Goal: Task Accomplishment & Management: Use online tool/utility

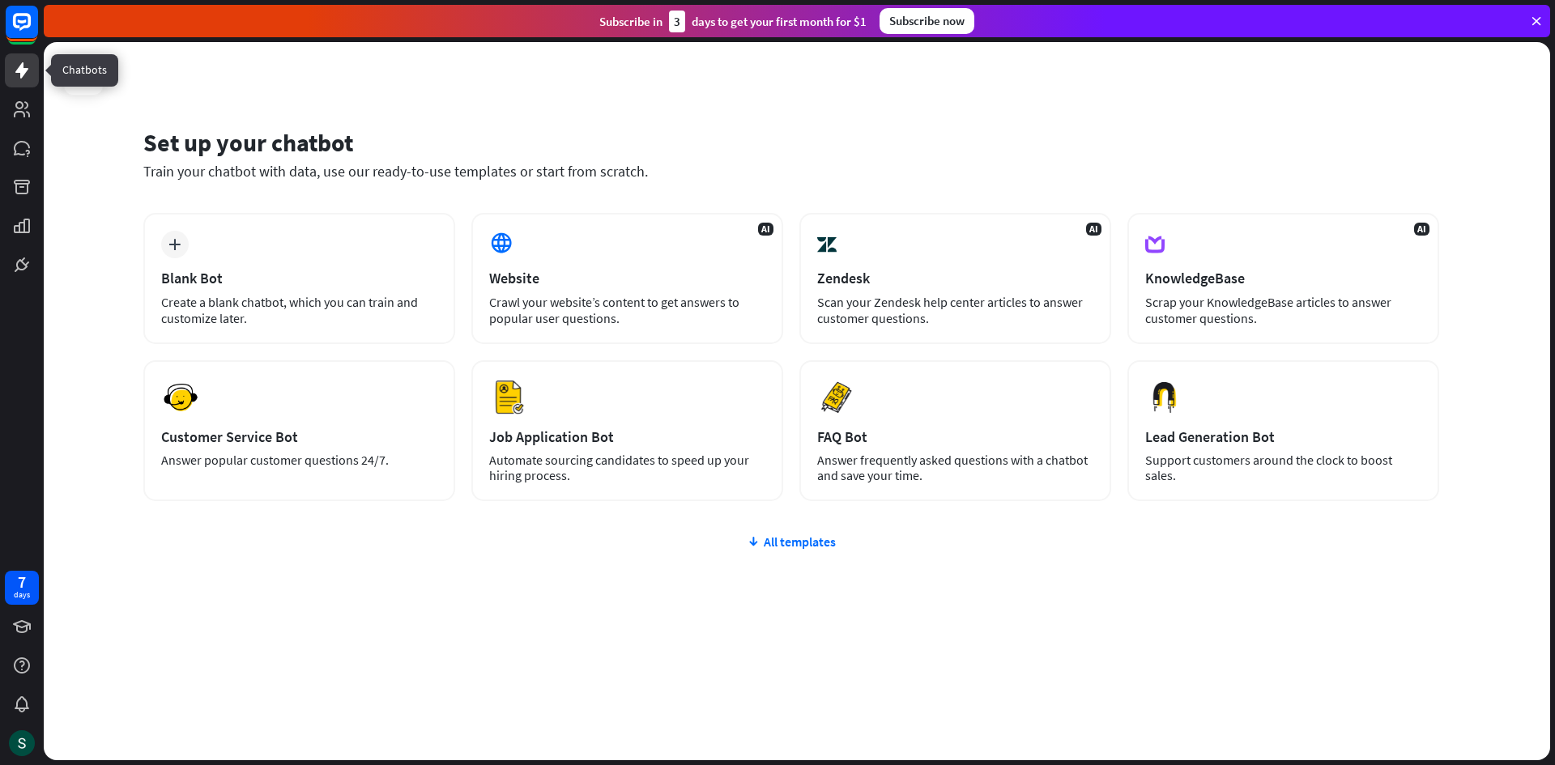
click at [29, 73] on icon at bounding box center [21, 70] width 19 height 19
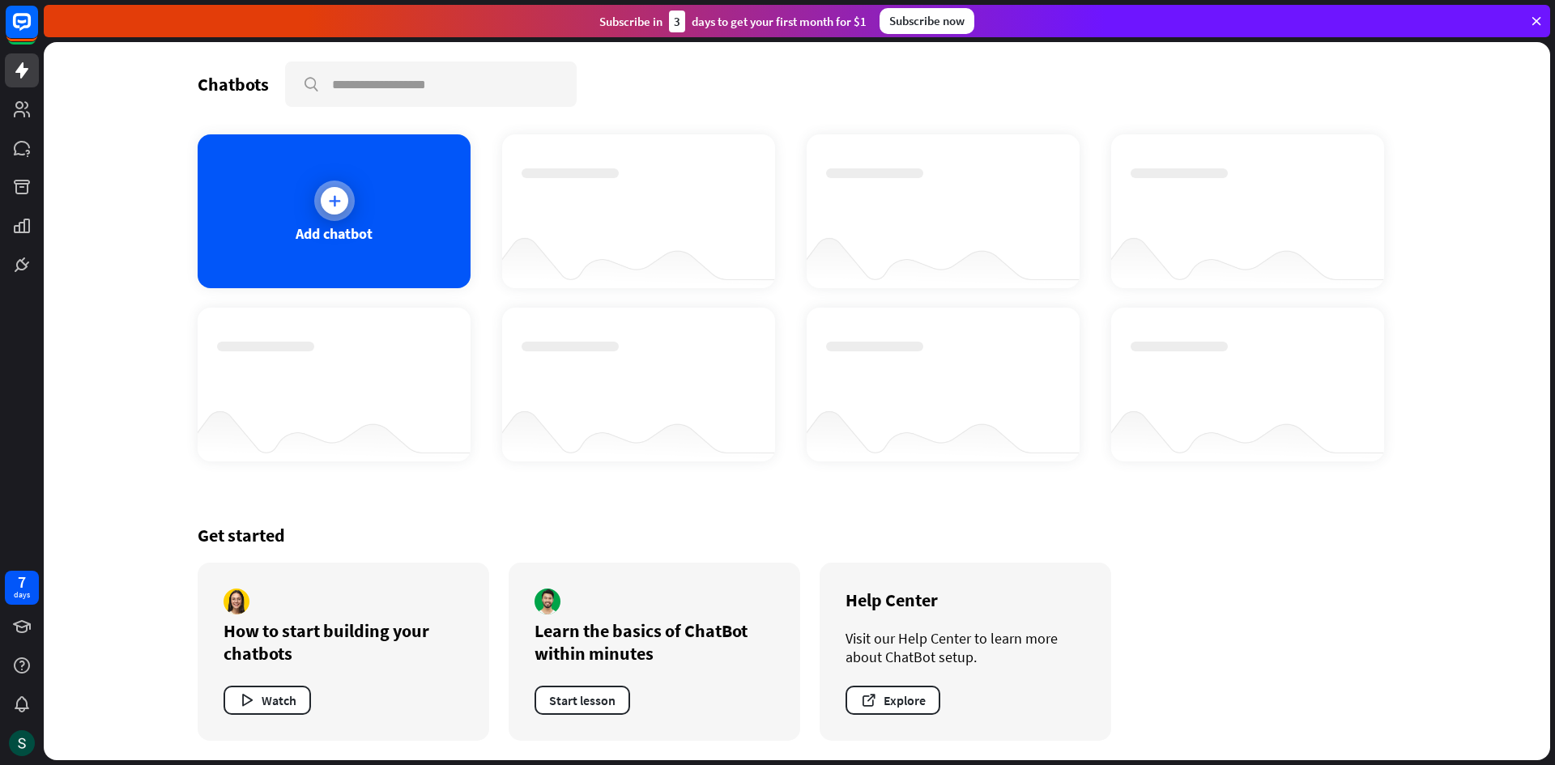
click at [379, 188] on div "Add chatbot" at bounding box center [334, 211] width 273 height 154
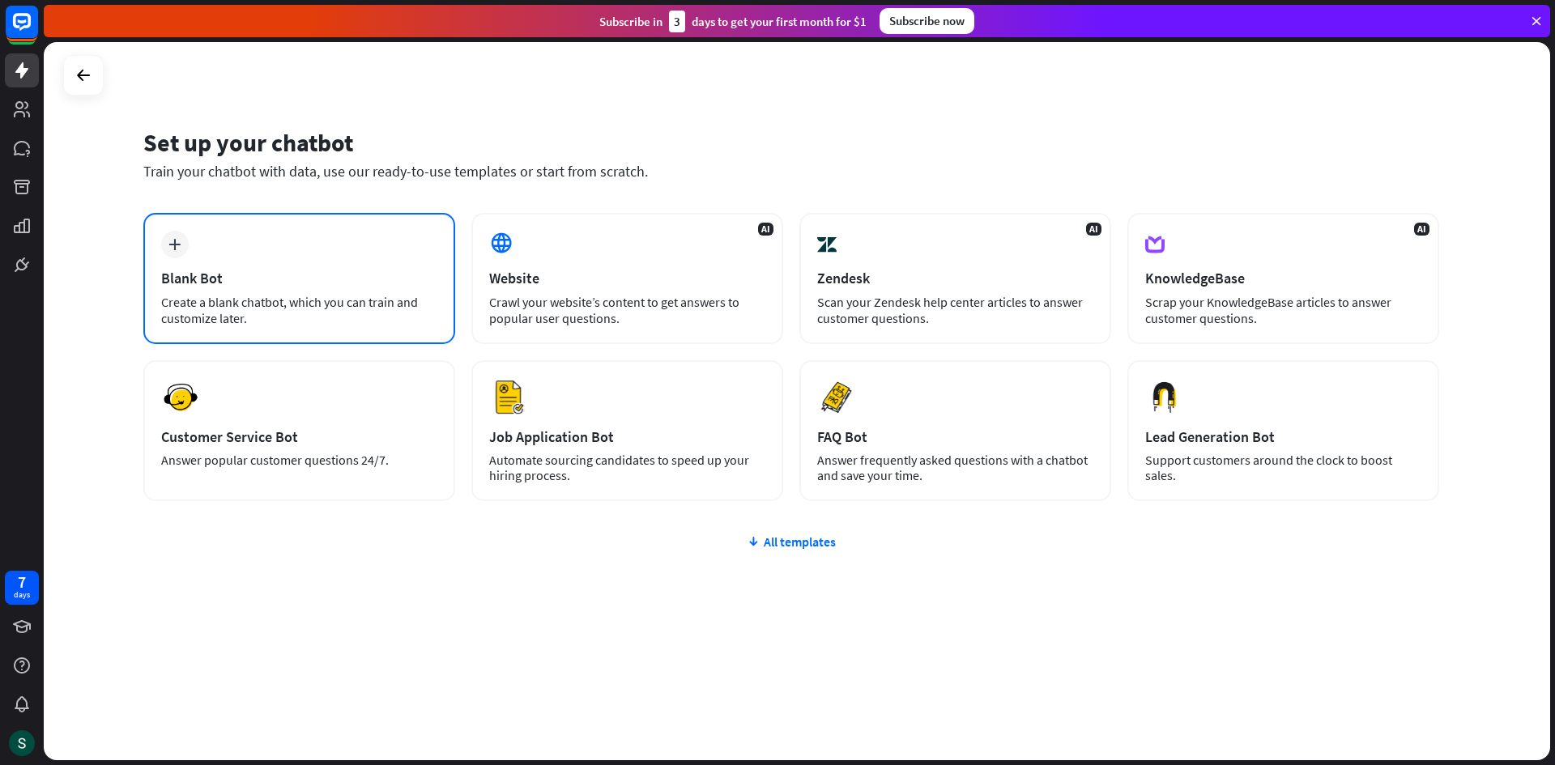
click at [244, 241] on div "plus Blank Bot Create a blank chatbot, which you can train and customize later." at bounding box center [299, 278] width 312 height 131
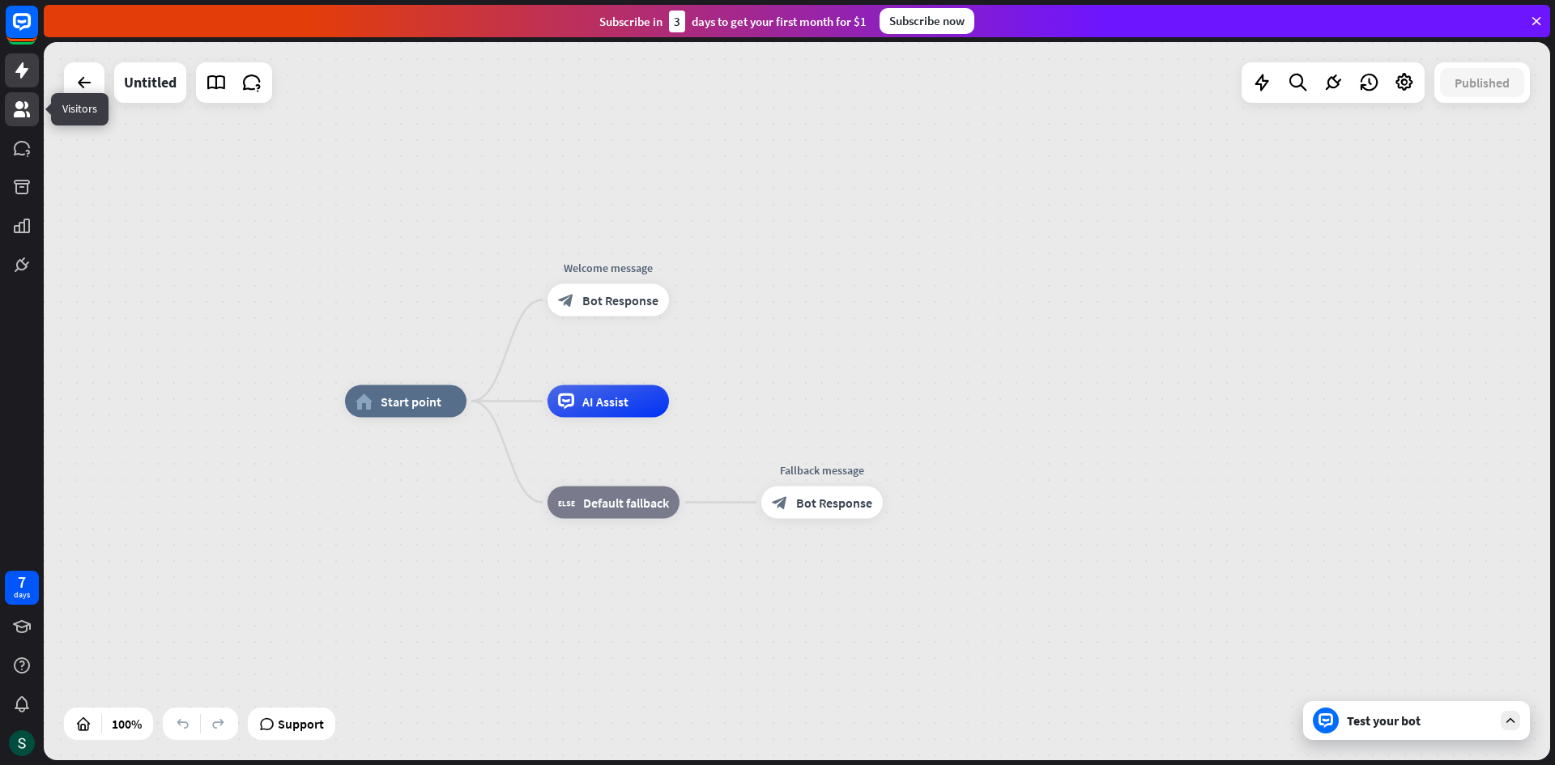
click at [19, 107] on icon at bounding box center [22, 109] width 16 height 16
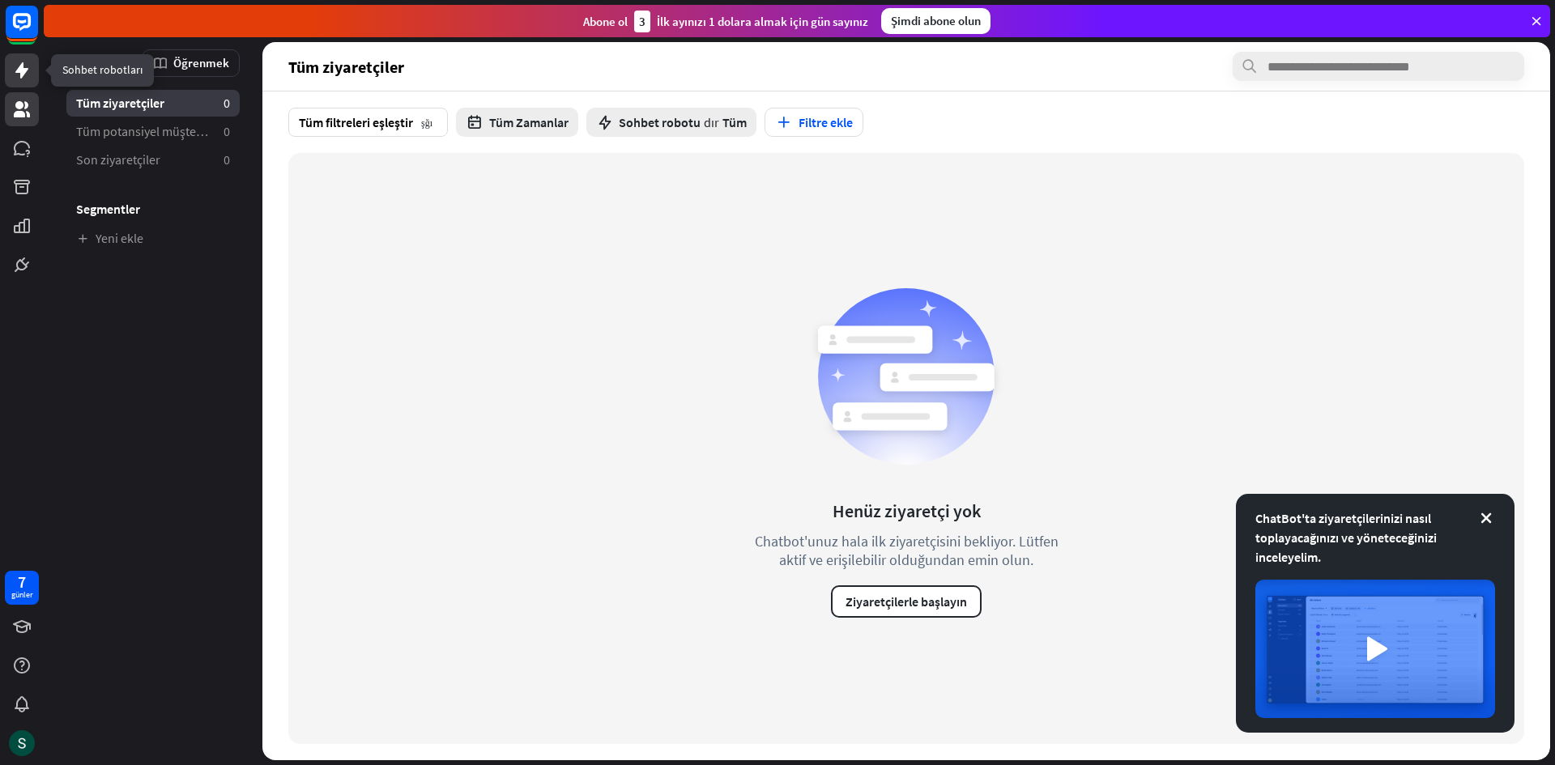
click at [12, 79] on link at bounding box center [22, 70] width 34 height 34
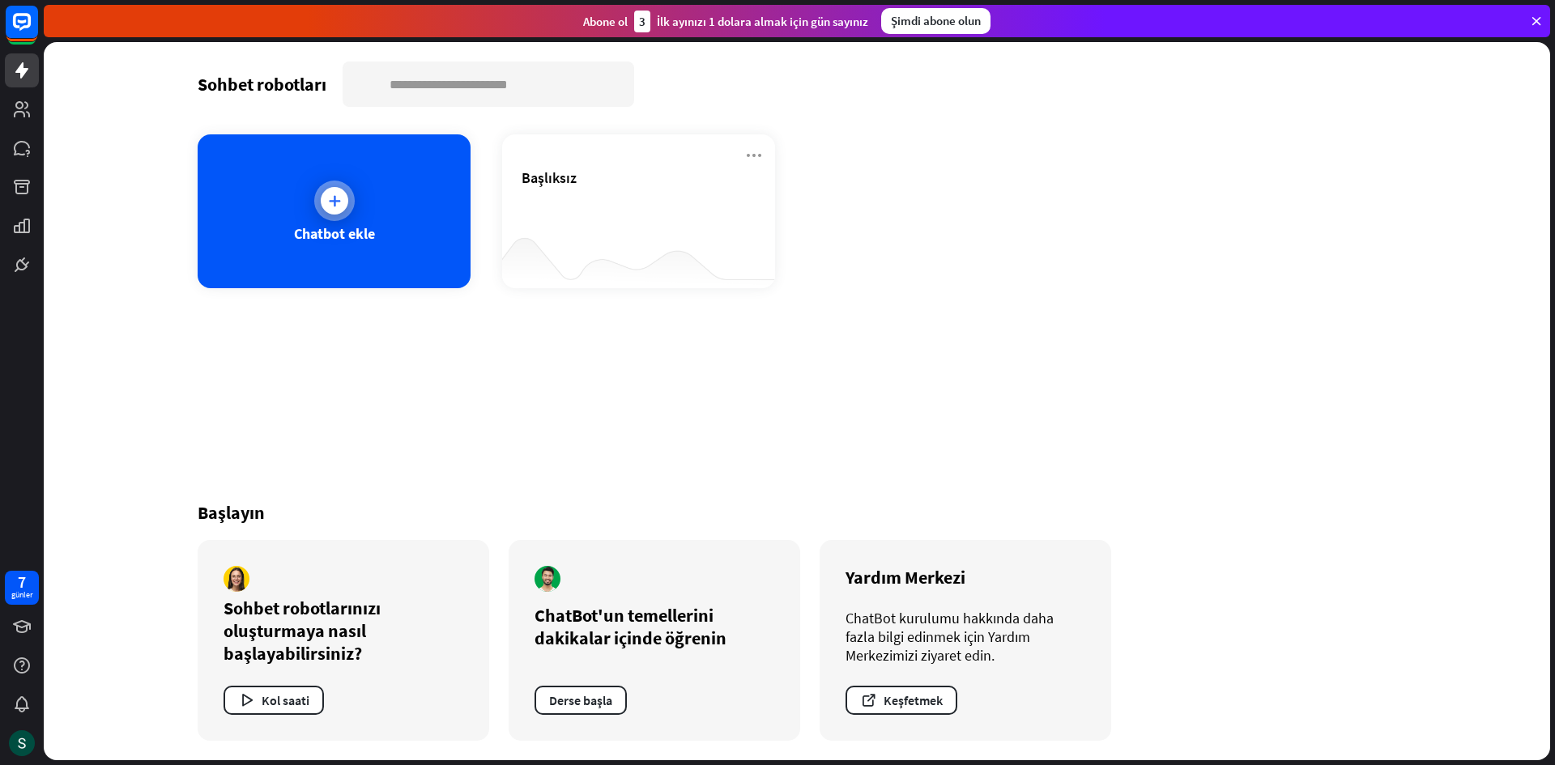
click at [337, 190] on div at bounding box center [335, 201] width 28 height 28
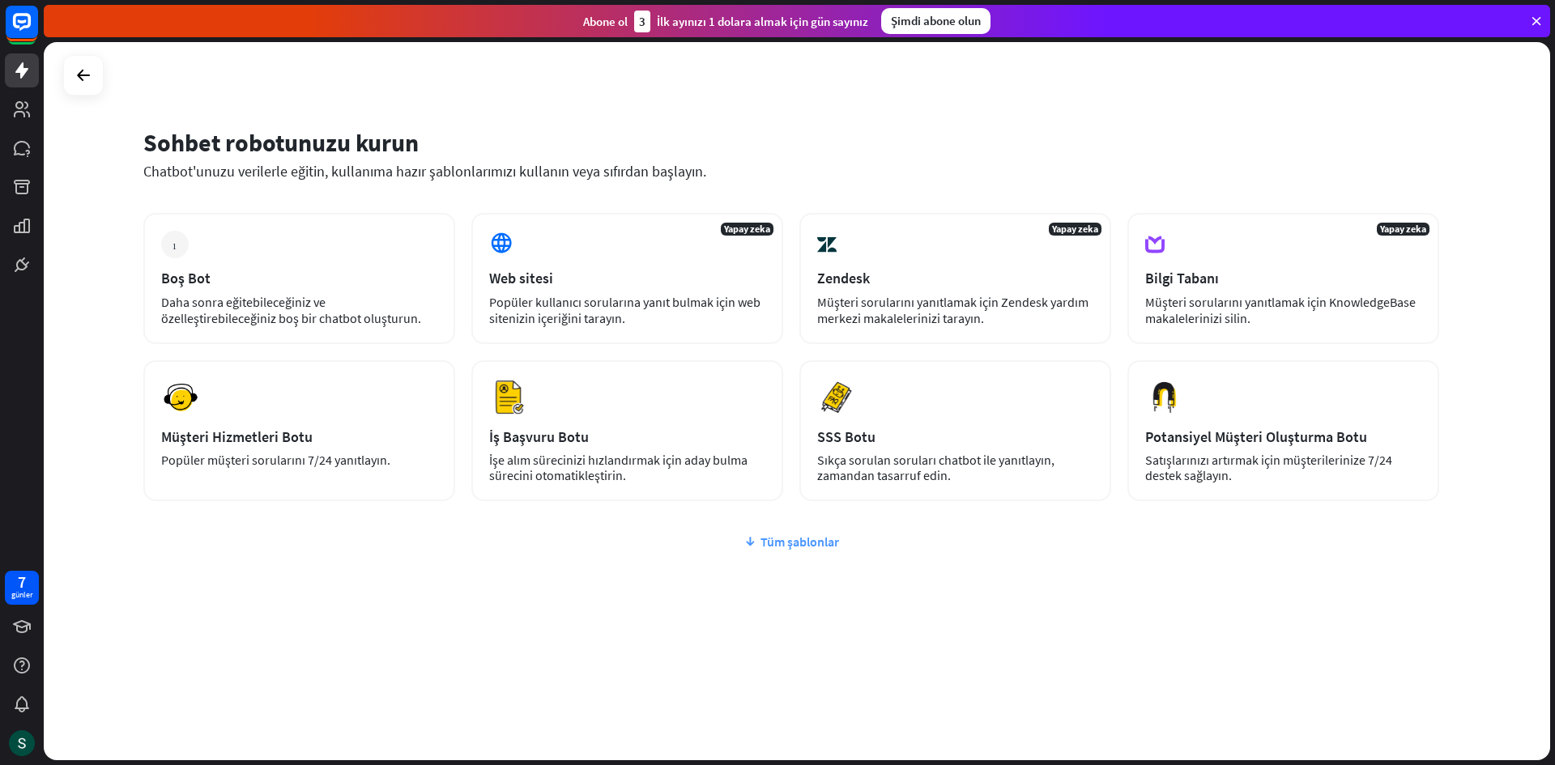
click at [774, 542] on font "Tüm şablonlar" at bounding box center [800, 542] width 79 height 16
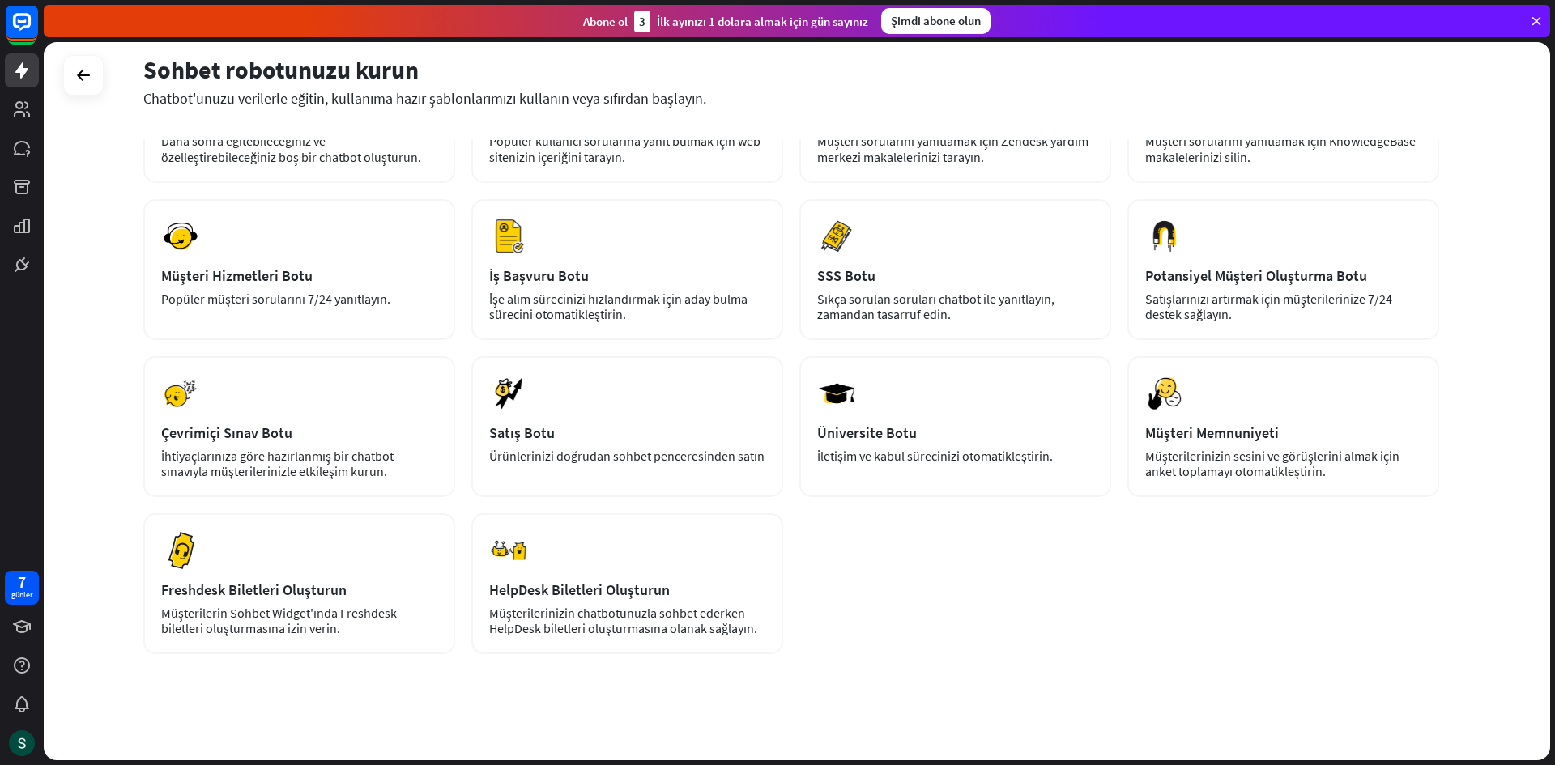
scroll to position [168, 0]
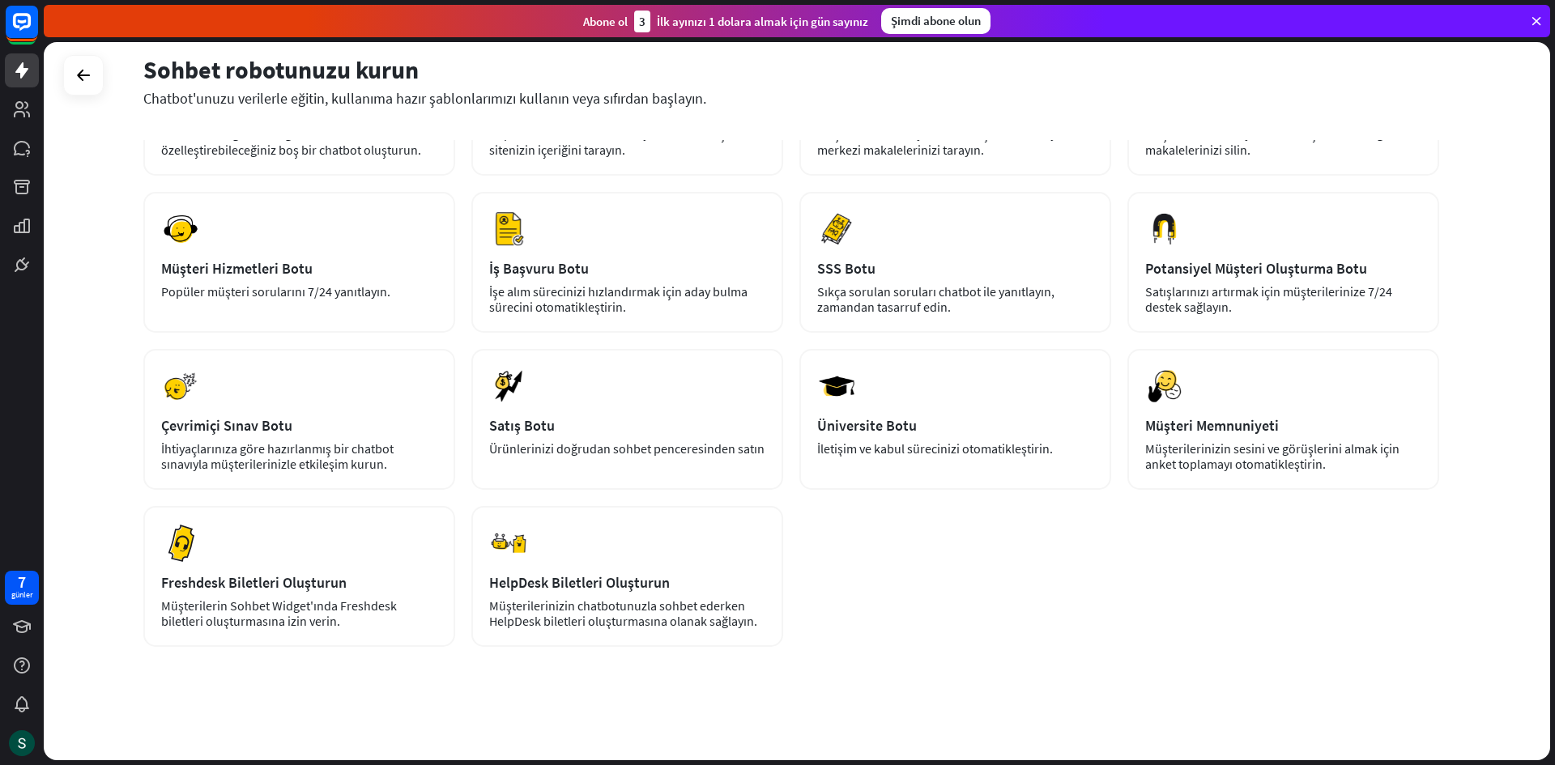
drag, startPoint x: 1051, startPoint y: 701, endPoint x: 1059, endPoint y: 738, distance: 37.5
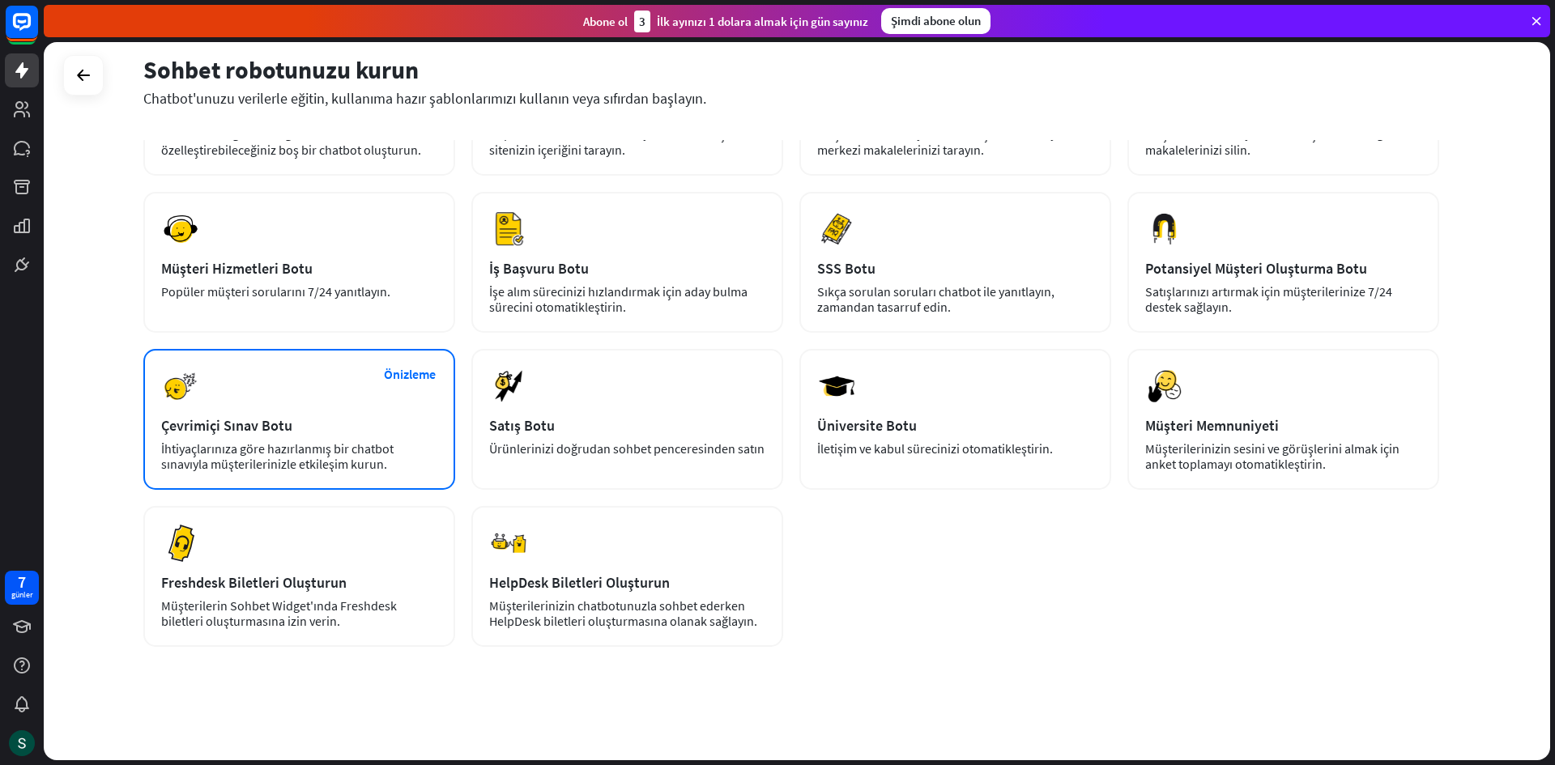
click at [186, 407] on div "Önizleme Çevrimiçi Sınav Botu İhtiyaçlarınıza göre hazırlanmış bir chatbot sına…" at bounding box center [299, 419] width 312 height 141
